Goal: Use online tool/utility: Utilize a website feature to perform a specific function

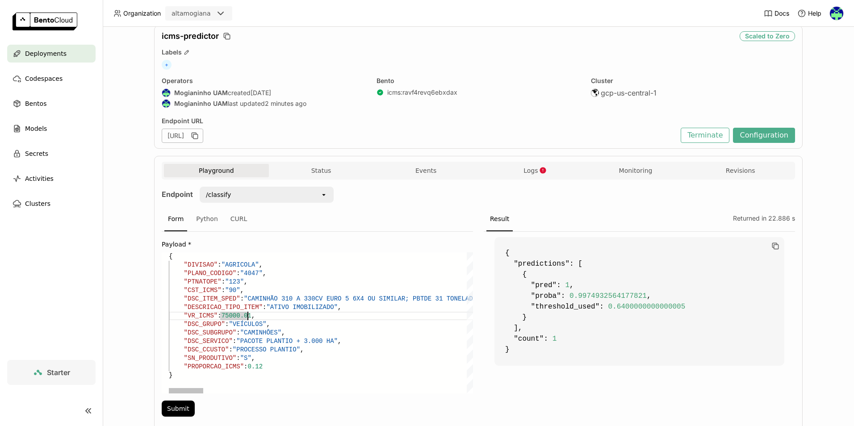
scroll to position [65, 0]
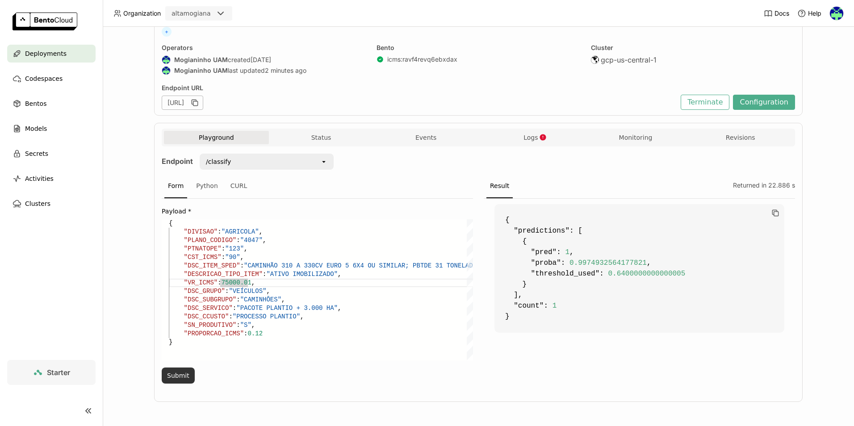
click at [183, 376] on button "Submit" at bounding box center [178, 375] width 33 height 16
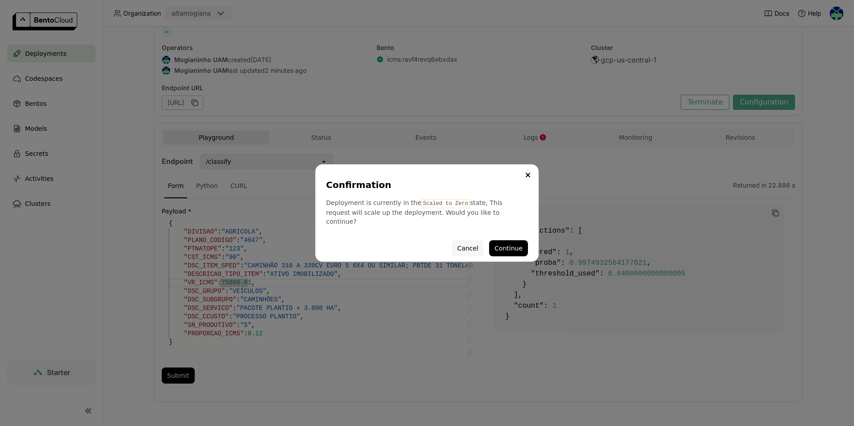
click at [468, 246] on button "Cancel" at bounding box center [468, 248] width 32 height 16
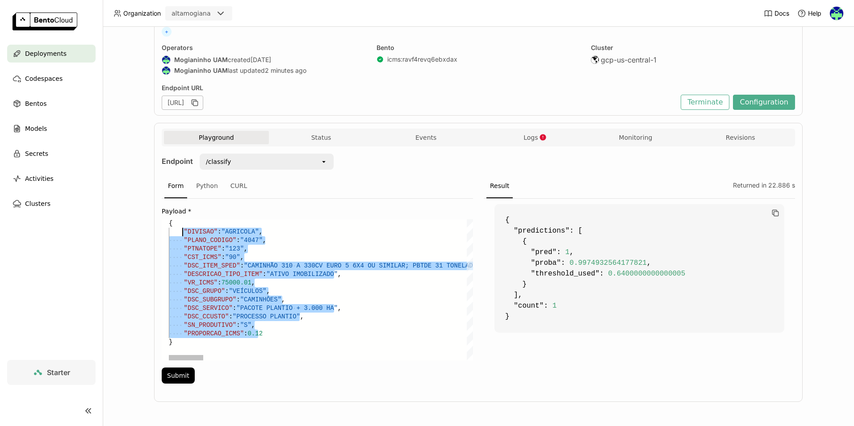
drag, startPoint x: 246, startPoint y: 323, endPoint x: 179, endPoint y: 232, distance: 112.5
click at [171, 375] on button "Submit" at bounding box center [178, 375] width 33 height 16
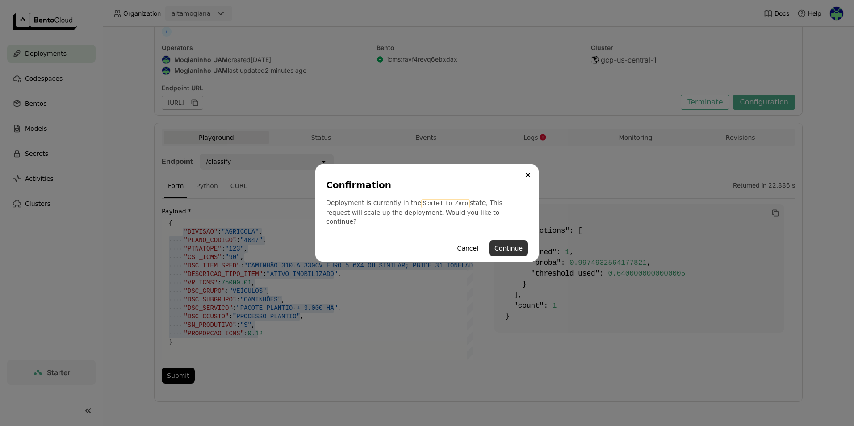
click at [513, 244] on button "Continue" at bounding box center [508, 248] width 39 height 16
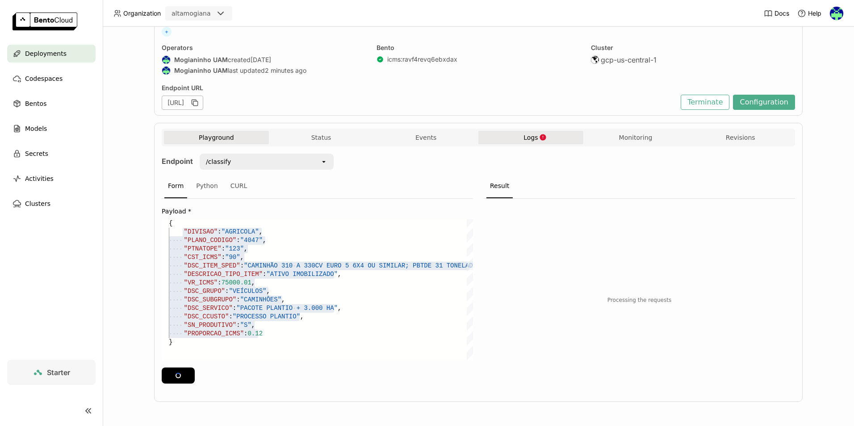
click at [524, 142] on button "Logs" at bounding box center [530, 137] width 105 height 13
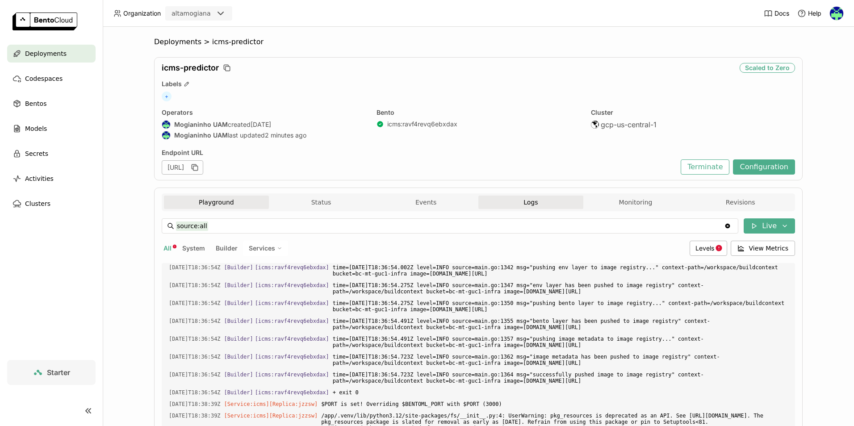
scroll to position [1384, 0]
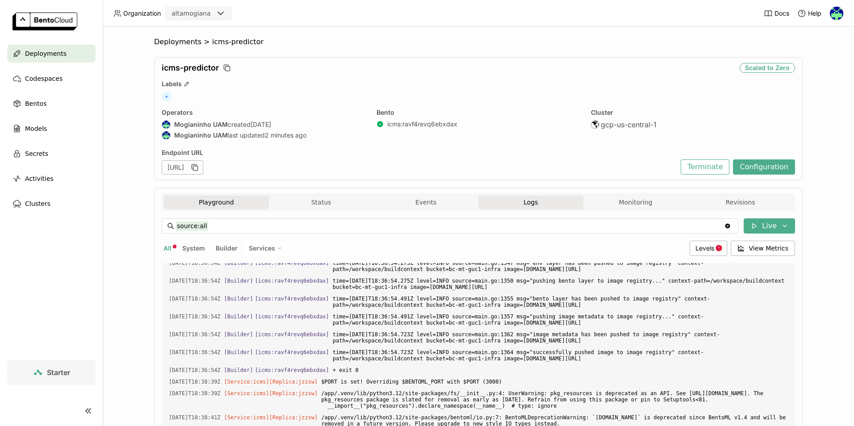
click at [211, 206] on button "Playground" at bounding box center [216, 202] width 105 height 13
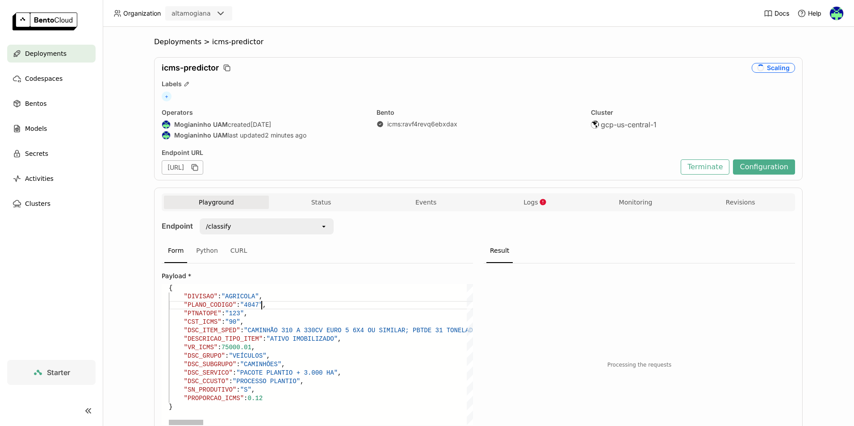
scroll to position [17, 79]
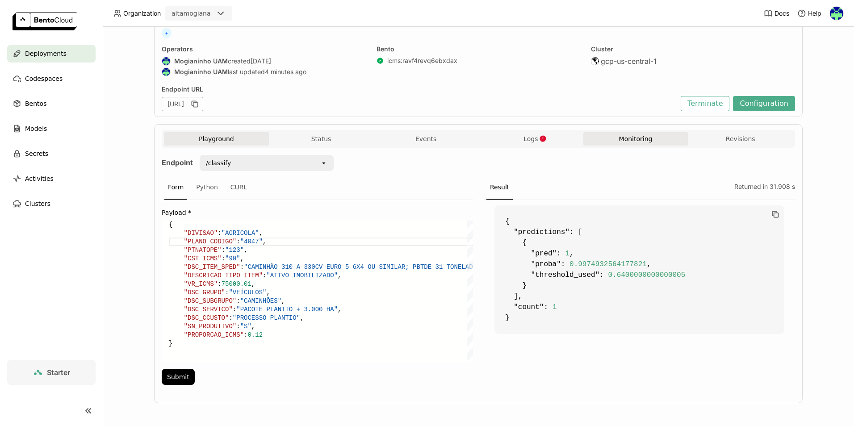
scroll to position [65, 0]
click at [177, 377] on button "Submit" at bounding box center [178, 375] width 33 height 16
click at [175, 378] on button "Submit" at bounding box center [178, 375] width 33 height 16
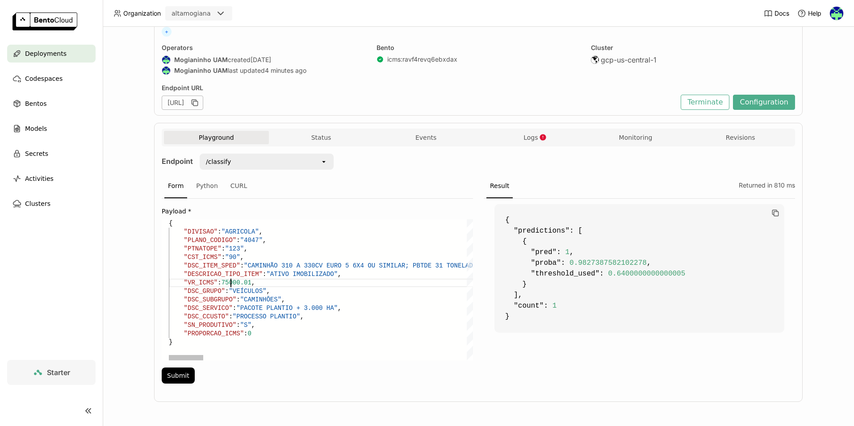
scroll to position [17, 79]
click at [175, 374] on button "Submit" at bounding box center [178, 375] width 33 height 16
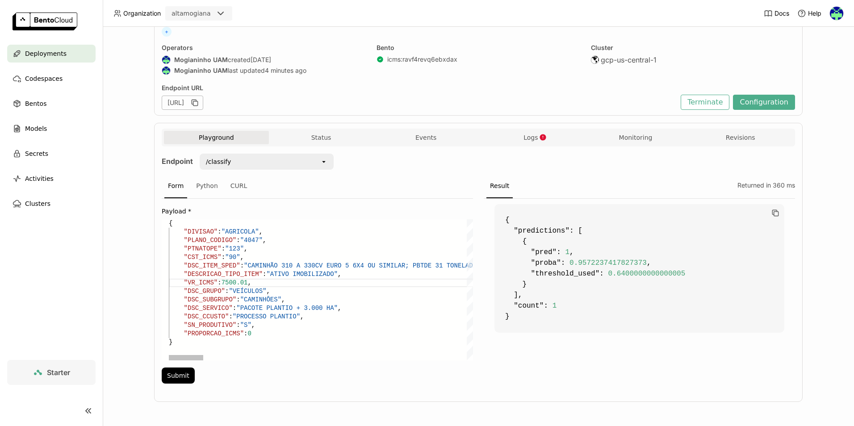
click at [183, 375] on button "Submit" at bounding box center [178, 375] width 33 height 16
click at [168, 376] on button "Submit" at bounding box center [178, 375] width 33 height 16
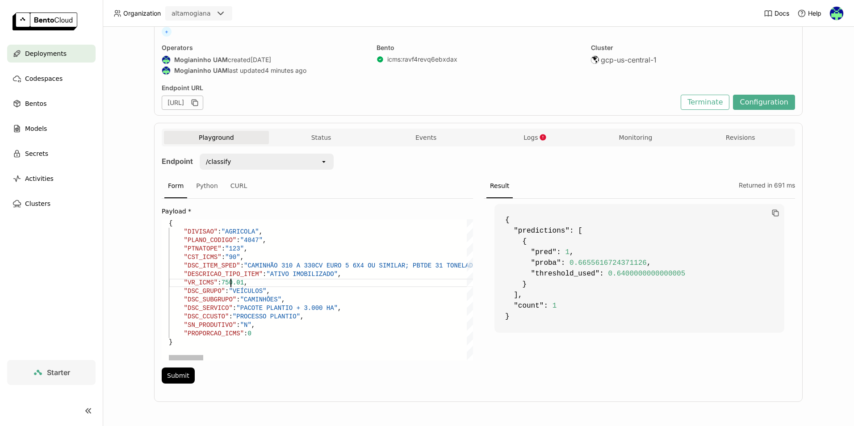
type textarea "IS 295/80R22,5 GOODYEAR, FIRESTONE OU MICHELIN; AR CONDICIONADO; RÁDIO DE MÚSIC…"
click at [180, 370] on button "Submit" at bounding box center [178, 375] width 33 height 16
